Goal: Transaction & Acquisition: Purchase product/service

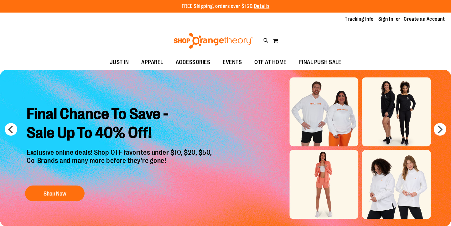
click at [388, 23] on div "Tracking Info Sign In Return to Procurement Create an Account" at bounding box center [225, 19] width 451 height 13
click at [387, 20] on link "Sign In" at bounding box center [385, 19] width 15 height 7
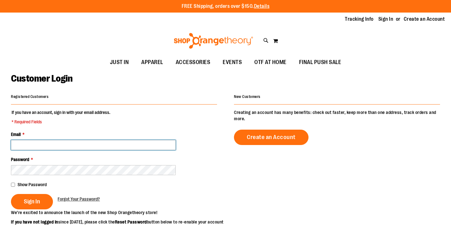
click at [93, 142] on input "Email *" at bounding box center [93, 145] width 165 height 10
type input "**********"
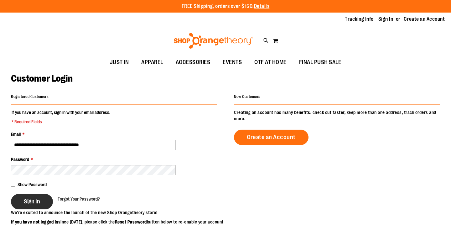
click at [40, 200] on button "Sign In" at bounding box center [32, 201] width 42 height 15
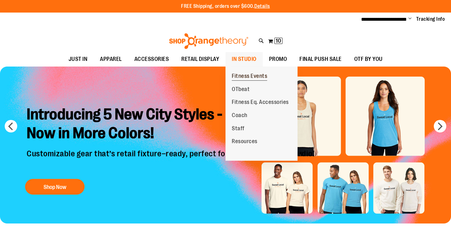
click at [244, 72] on link "Fitness Events" at bounding box center [250, 76] width 48 height 13
click at [243, 76] on span "Fitness Events" at bounding box center [249, 77] width 35 height 8
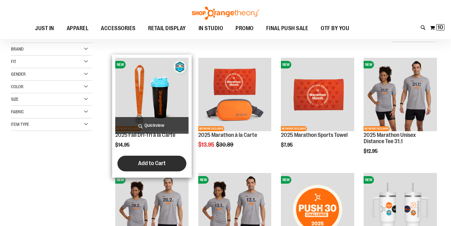
scroll to position [1, 0]
click at [144, 158] on button "Add to Cart" at bounding box center [151, 163] width 69 height 16
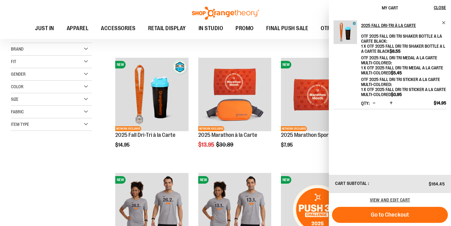
click at [374, 103] on span "Decrease product quantity" at bounding box center [374, 103] width 3 height 6
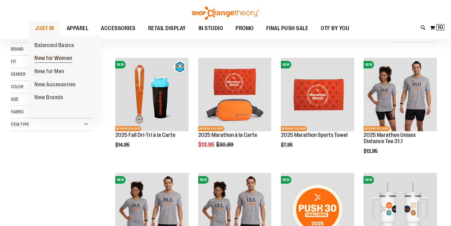
click at [55, 57] on span "New for Women" at bounding box center [53, 59] width 38 height 8
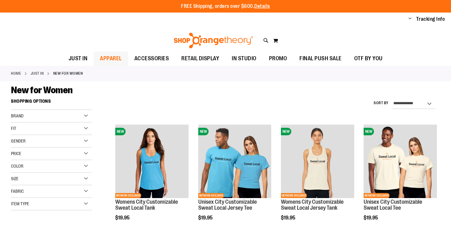
click at [110, 56] on span "APPAREL" at bounding box center [111, 58] width 22 height 14
click at [64, 76] on strong "New for Women" at bounding box center [68, 73] width 30 height 6
click at [102, 60] on span "APPAREL" at bounding box center [111, 58] width 22 height 14
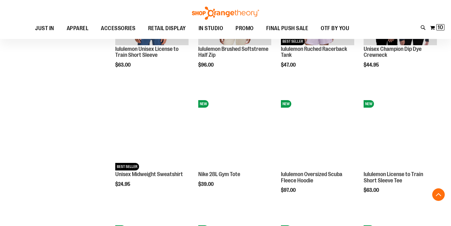
scroll to position [309, 0]
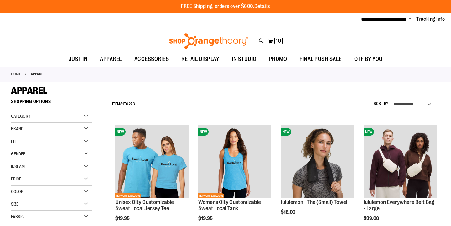
click at [409, 18] on span "Change" at bounding box center [410, 19] width 3 height 6
click at [339, 30] on div "Toggle Nav Search Popular Suggestions Advanced Search" at bounding box center [225, 39] width 451 height 25
click at [378, 22] on span "**********" at bounding box center [384, 19] width 46 height 5
click at [410, 19] on span "Change" at bounding box center [410, 19] width 3 height 6
click at [384, 32] on link "My Account" at bounding box center [387, 30] width 55 height 12
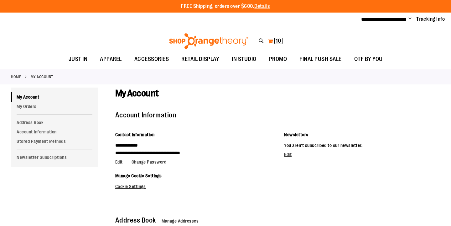
click at [275, 40] on span "10 10 items" at bounding box center [278, 41] width 8 height 6
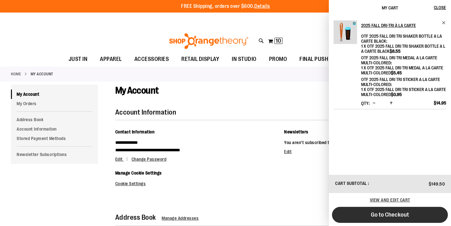
click at [406, 215] on span "Go to Checkout" at bounding box center [390, 214] width 38 height 7
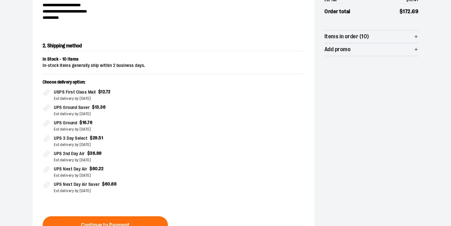
scroll to position [104, 0]
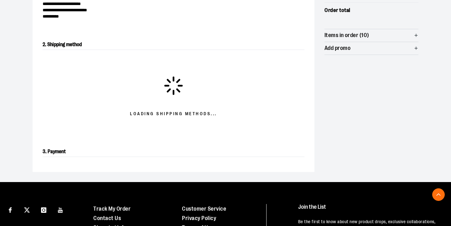
click at [436, 121] on div at bounding box center [225, 121] width 451 height 0
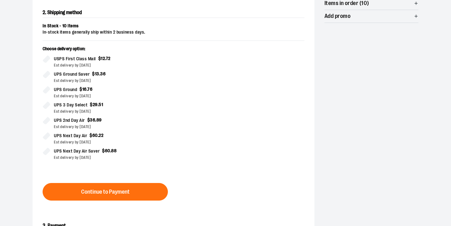
scroll to position [145, 0]
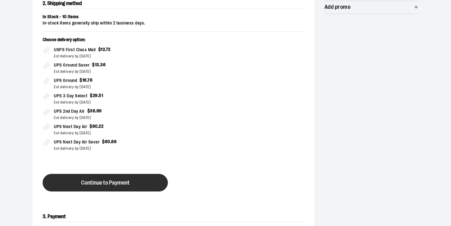
click at [126, 181] on span "Continue to Payment" at bounding box center [105, 183] width 49 height 6
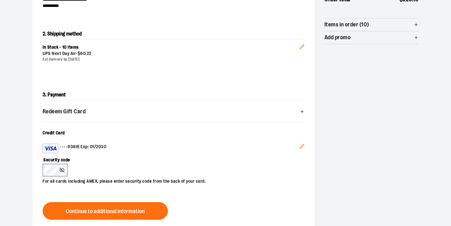
scroll to position [119, 0]
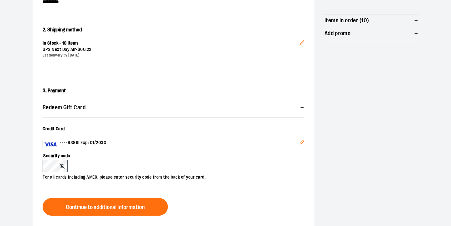
click at [303, 142] on icon "Edit" at bounding box center [302, 141] width 5 height 5
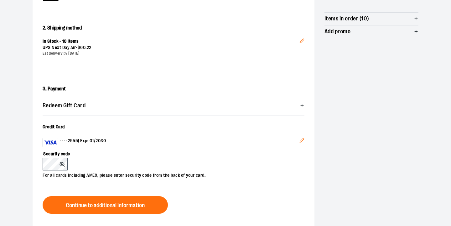
scroll to position [178, 0]
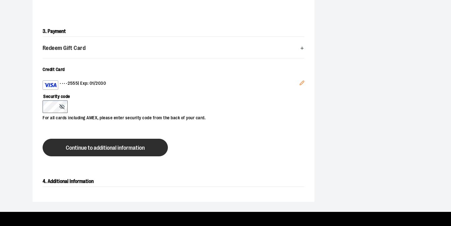
click at [95, 150] on span "Continue to additional information" at bounding box center [105, 148] width 79 height 6
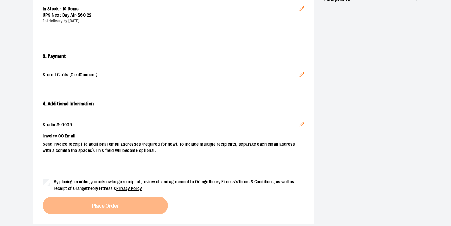
scroll to position [153, 0]
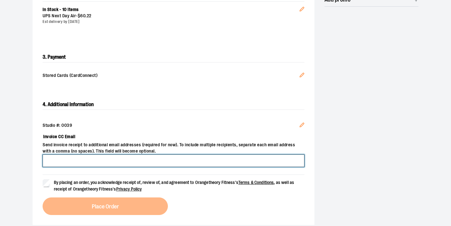
click at [158, 158] on input "Invoice CC Email" at bounding box center [174, 160] width 262 height 13
type input "**********"
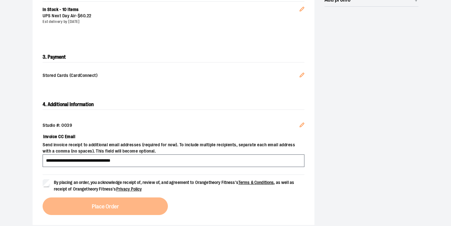
click at [20, 144] on div "**********" at bounding box center [225, 63] width 451 height 344
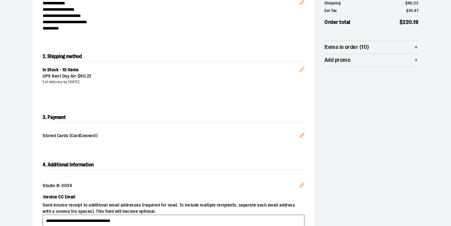
scroll to position [98, 0]
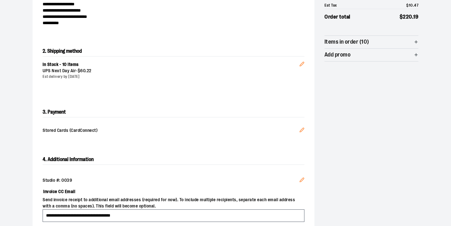
click at [300, 62] on icon "Edit" at bounding box center [302, 63] width 5 height 5
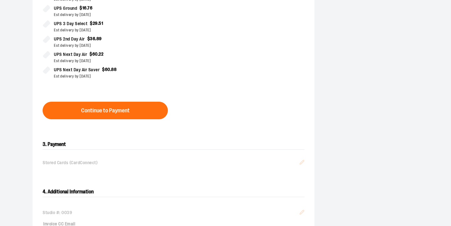
scroll to position [218, 0]
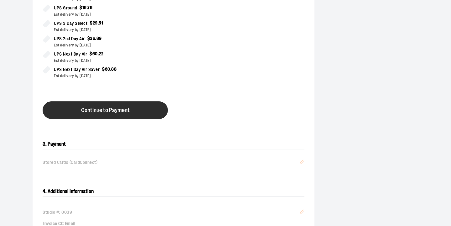
click at [102, 112] on span "Continue to Payment" at bounding box center [105, 110] width 49 height 6
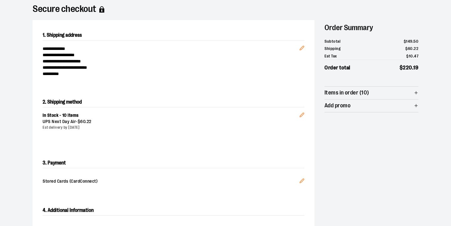
scroll to position [48, 0]
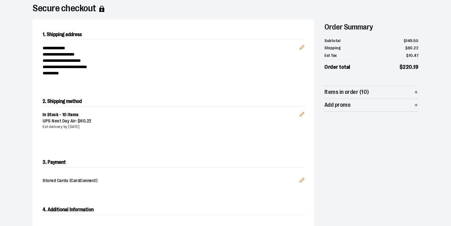
click at [378, 90] on span "Items in order (10)" at bounding box center [372, 92] width 94 height 13
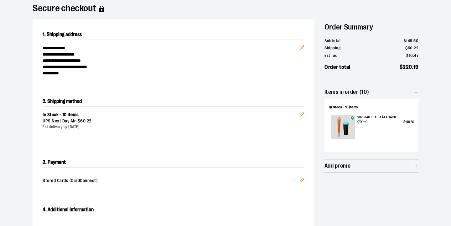
click at [381, 90] on span "Items in order (10)" at bounding box center [372, 92] width 94 height 13
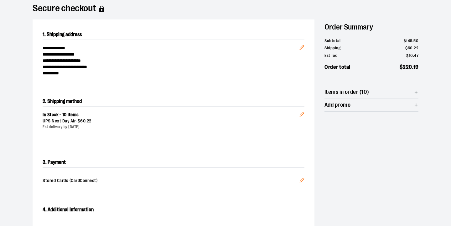
scroll to position [0, 0]
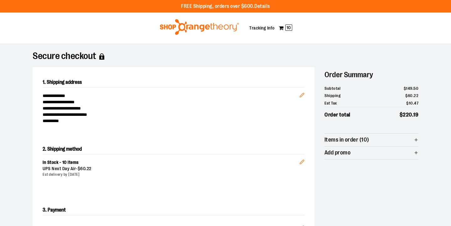
click at [179, 28] on img at bounding box center [199, 27] width 81 height 16
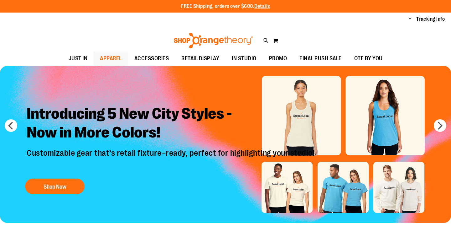
click at [105, 58] on span "APPAREL" at bounding box center [111, 58] width 22 height 14
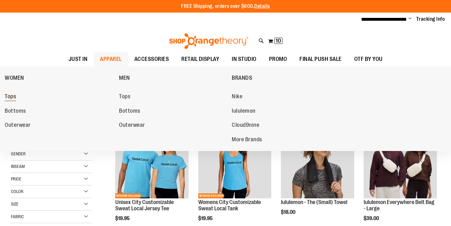
click at [11, 100] on span "Tops" at bounding box center [10, 97] width 11 height 8
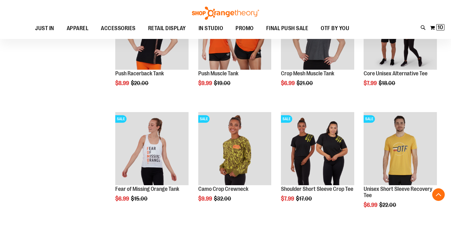
scroll to position [835, 0]
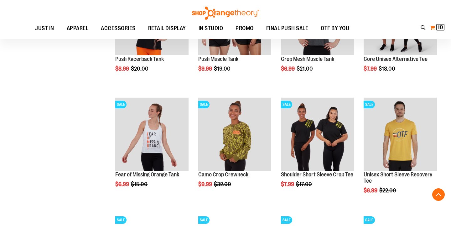
click at [441, 26] on span "10" at bounding box center [441, 27] width 6 height 6
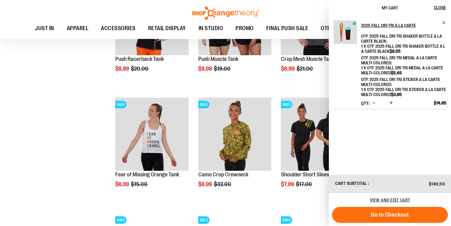
click at [386, 217] on span "Go to Checkout" at bounding box center [390, 214] width 38 height 7
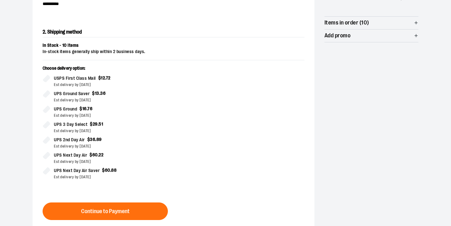
scroll to position [118, 0]
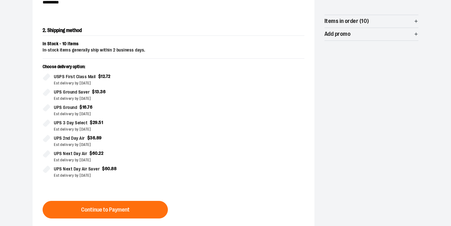
click at [441, 107] on div at bounding box center [225, 107] width 451 height 0
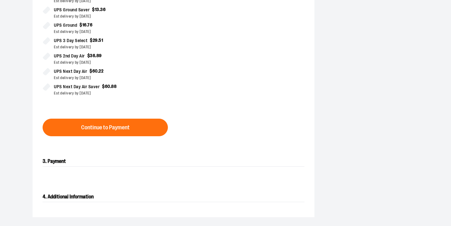
scroll to position [236, 0]
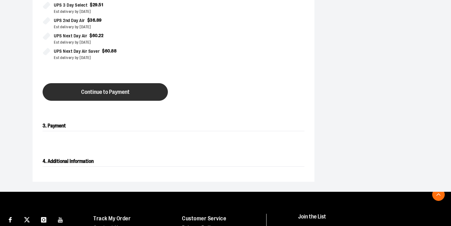
click at [96, 92] on span "Continue to Payment" at bounding box center [105, 92] width 49 height 6
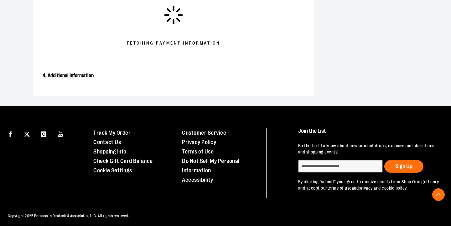
scroll to position [113, 0]
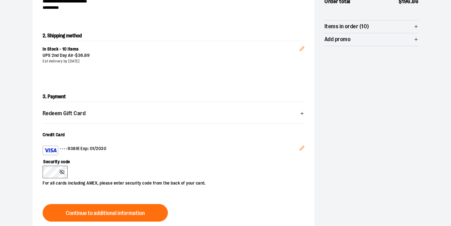
click at [304, 146] on icon "Edit" at bounding box center [302, 148] width 4 height 4
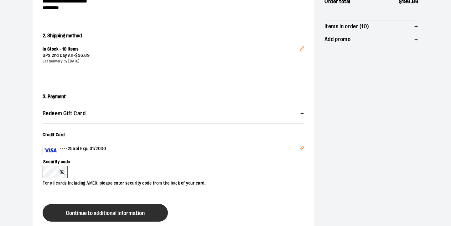
click at [98, 215] on span "Continue to additional information" at bounding box center [105, 213] width 79 height 6
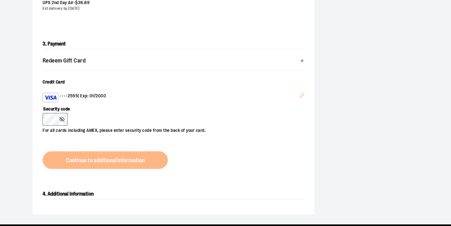
scroll to position [176, 0]
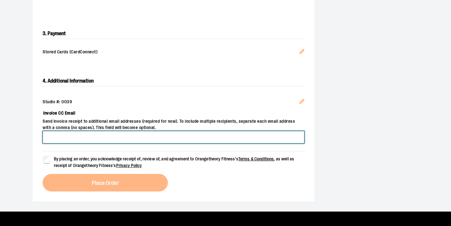
click at [103, 137] on input "Invoice CC Email" at bounding box center [174, 137] width 262 height 13
type input "**********"
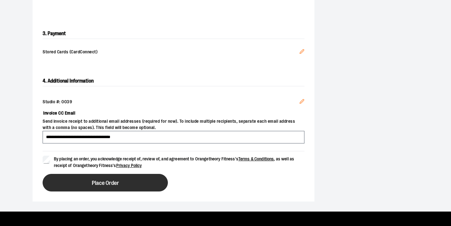
click at [75, 177] on button "Place Order" at bounding box center [105, 183] width 125 height 18
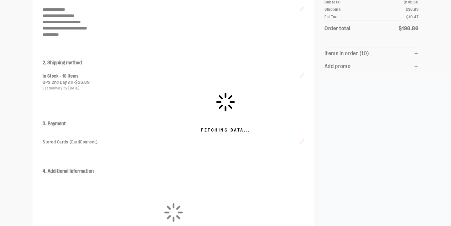
scroll to position [87, 0]
